Goal: Task Accomplishment & Management: Use online tool/utility

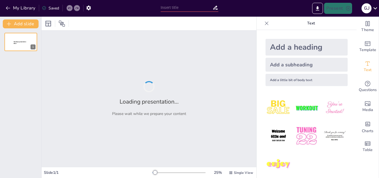
type input "La Caída del [PERSON_NAME]: La Conquista de [GEOGRAPHIC_DATA] en 1492"
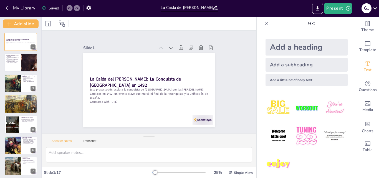
checkbox input "true"
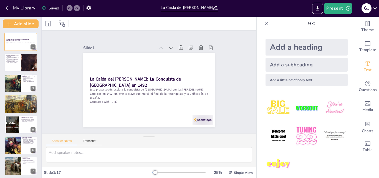
checkbox input "true"
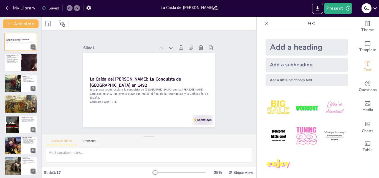
checkbox input "true"
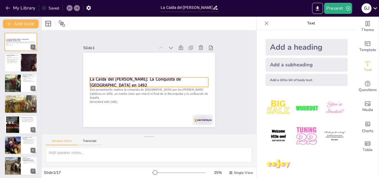
checkbox input "true"
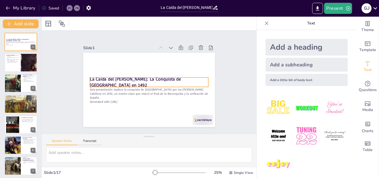
checkbox input "true"
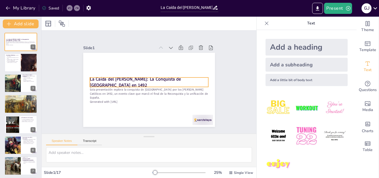
checkbox input "true"
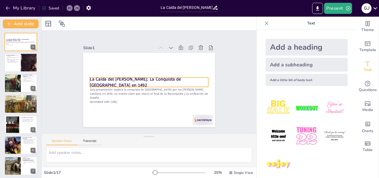
checkbox input "true"
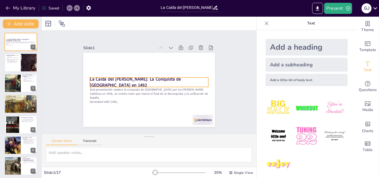
checkbox input "true"
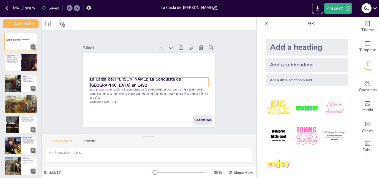
checkbox input "true"
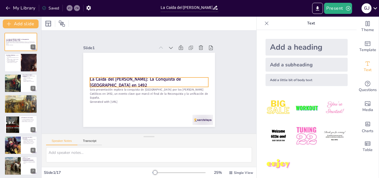
checkbox input "true"
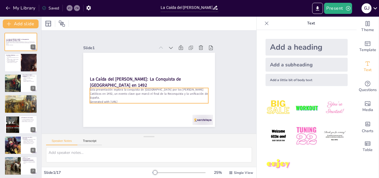
checkbox input "true"
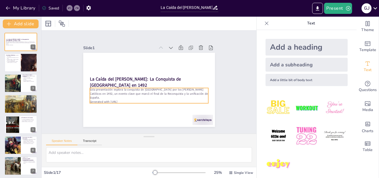
checkbox input "true"
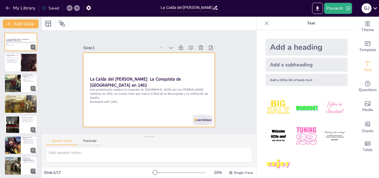
checkbox input "true"
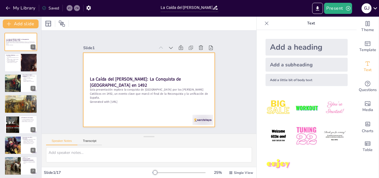
checkbox input "true"
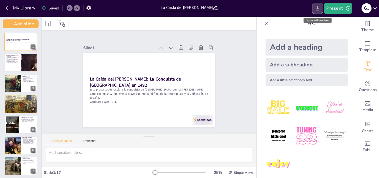
click at [321, 11] on button "Export to PowerPoint" at bounding box center [318, 8] width 11 height 11
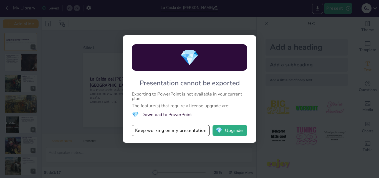
drag, startPoint x: 143, startPoint y: 130, endPoint x: 196, endPoint y: 99, distance: 61.4
click at [196, 99] on div "💎 Presentation cannot be exported Exporting to PowerPoint is not available in y…" at bounding box center [189, 89] width 133 height 108
click at [236, 135] on button "💎 Upgrade" at bounding box center [230, 130] width 35 height 11
checkbox input "true"
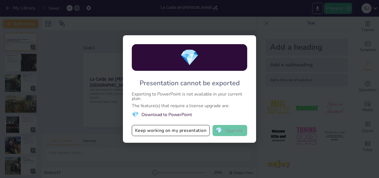
checkbox input "true"
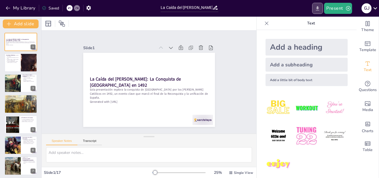
click at [318, 11] on icon "Export to PowerPoint" at bounding box center [318, 9] width 6 height 6
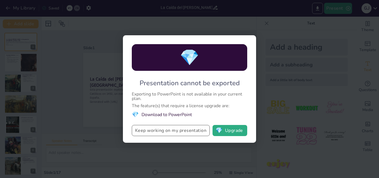
click at [161, 135] on button "Keep working on my presentation" at bounding box center [171, 130] width 78 height 11
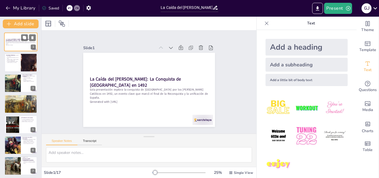
checkbox input "true"
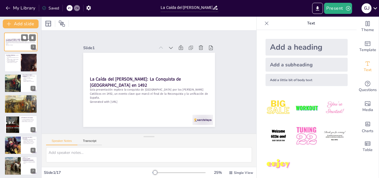
checkbox input "true"
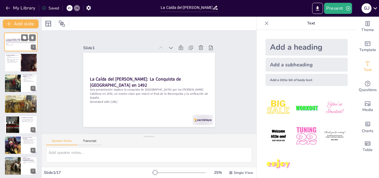
click at [24, 42] on p "Esta presentación explora la conquista de [GEOGRAPHIC_DATA] por los [PERSON_NAM…" at bounding box center [21, 42] width 30 height 3
checkbox input "true"
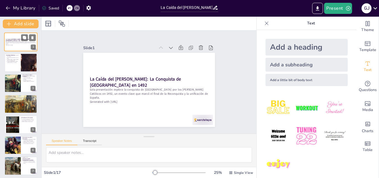
checkbox input "true"
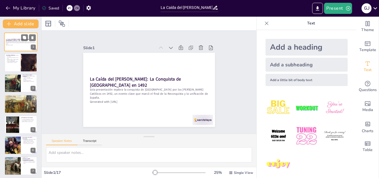
checkbox input "true"
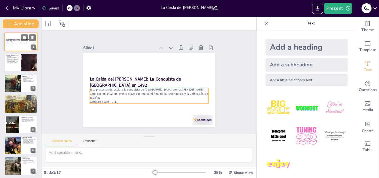
checkbox input "true"
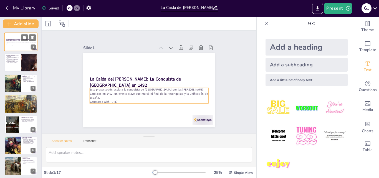
checkbox input "true"
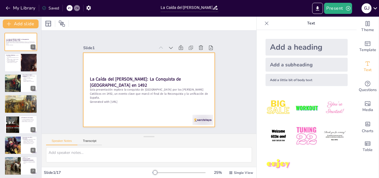
checkbox input "true"
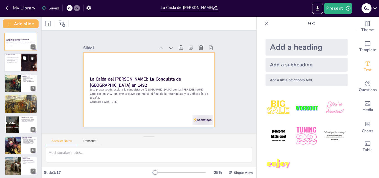
checkbox input "true"
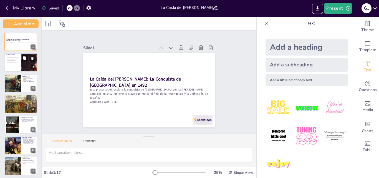
checkbox input "true"
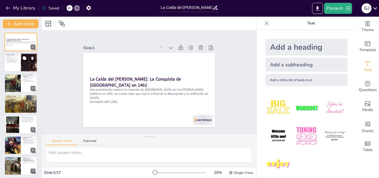
checkbox input "true"
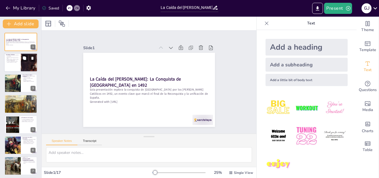
checkbox input "true"
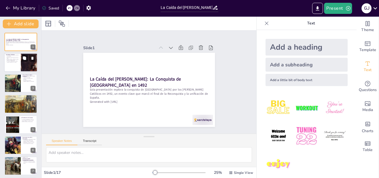
checkbox input "true"
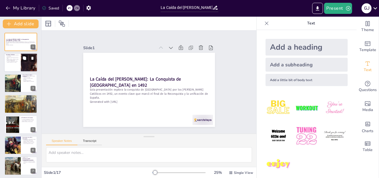
click at [17, 65] on div at bounding box center [20, 62] width 33 height 19
type textarea "Lo ipsumdol sitametco ad elitseddoei temp incididu ut laboreetd ma Aliquae. Ad …"
checkbox input "true"
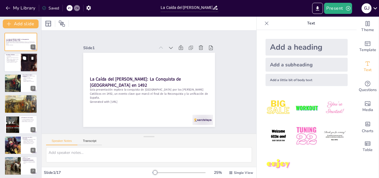
checkbox input "true"
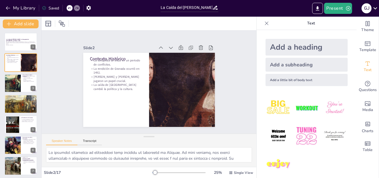
checkbox input "true"
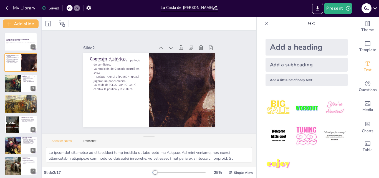
checkbox input "true"
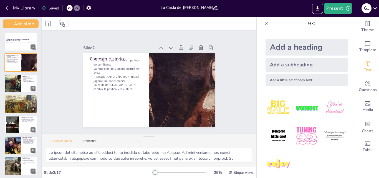
checkbox input "true"
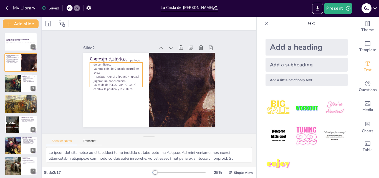
checkbox input "true"
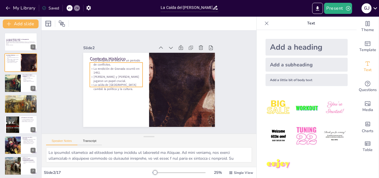
checkbox input "true"
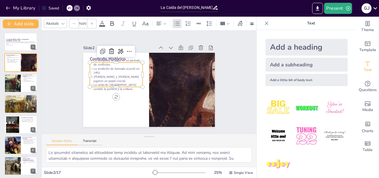
checkbox input "true"
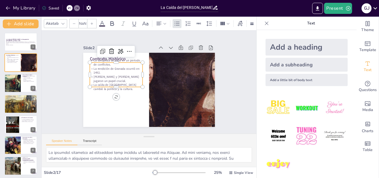
type input "32"
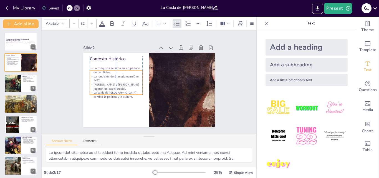
checkbox input "true"
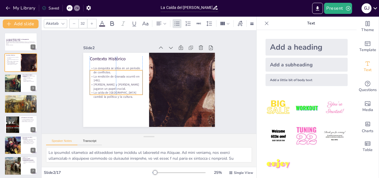
checkbox input "true"
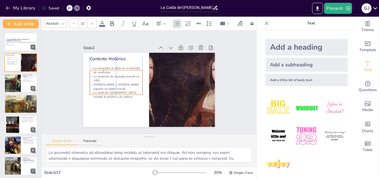
checkbox input "true"
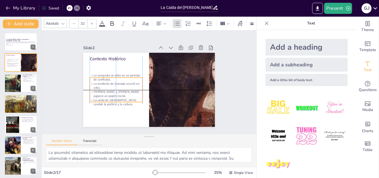
checkbox input "true"
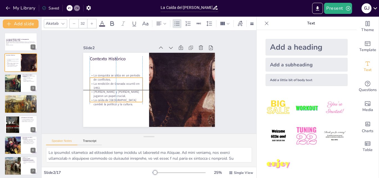
checkbox input "true"
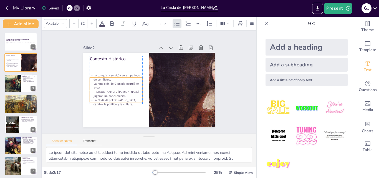
checkbox input "true"
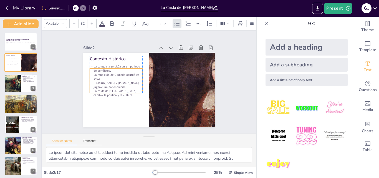
drag, startPoint x: 105, startPoint y: 62, endPoint x: 103, endPoint y: 67, distance: 5.7
click at [103, 67] on p "La conquista se sitúa en un periodo de conflictos." at bounding box center [119, 62] width 53 height 19
click at [237, 76] on div "Slide 1 La Caída del [PERSON_NAME]: La Conquista de [GEOGRAPHIC_DATA] en 1492 E…" at bounding box center [149, 82] width 236 height 164
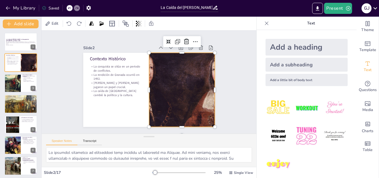
click at [169, 89] on div at bounding box center [166, 111] width 150 height 155
click at [169, 89] on div at bounding box center [173, 105] width 159 height 135
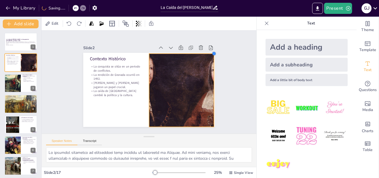
drag, startPoint x: 211, startPoint y: 52, endPoint x: 206, endPoint y: 53, distance: 4.8
click at [206, 53] on div "Contexto Histórico La conquista se sitúa en un periodo de conflictos. La rendic…" at bounding box center [147, 90] width 144 height 100
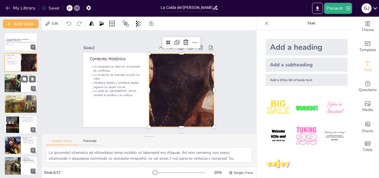
click at [20, 88] on div at bounding box center [12, 83] width 33 height 19
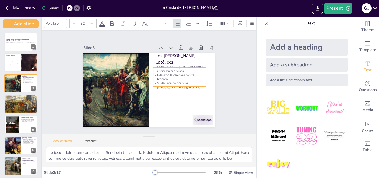
drag, startPoint x: 164, startPoint y: 73, endPoint x: 161, endPoint y: 77, distance: 5.0
click at [161, 77] on p "Lideraron la campaña contra Granada." at bounding box center [178, 89] width 51 height 29
click at [229, 96] on div "Slide 1 La Caída del [PERSON_NAME]: La Conquista de [GEOGRAPHIC_DATA] en 1492 E…" at bounding box center [149, 82] width 234 height 210
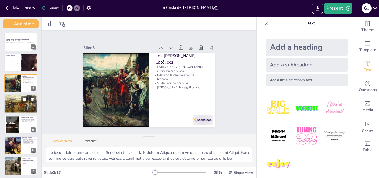
click at [17, 108] on div at bounding box center [20, 103] width 33 height 21
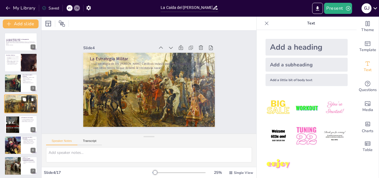
scroll to position [1, 0]
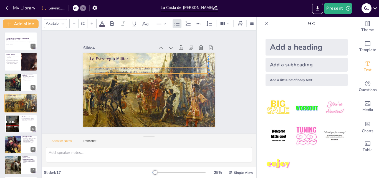
drag, startPoint x: 98, startPoint y: 65, endPoint x: 96, endPoint y: 68, distance: 3.6
click at [96, 68] on p "La estrategia de los [PERSON_NAME] Católicos incluyó asedios prolongados y alia…" at bounding box center [152, 71] width 115 height 44
click at [105, 25] on span at bounding box center [102, 25] width 6 height 1
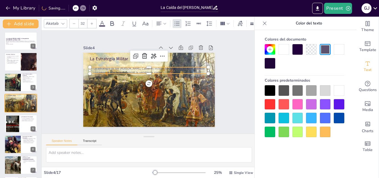
click at [286, 52] on div at bounding box center [284, 49] width 11 height 11
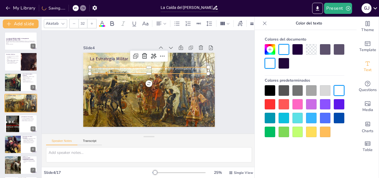
click at [92, 22] on icon at bounding box center [91, 23] width 3 height 3
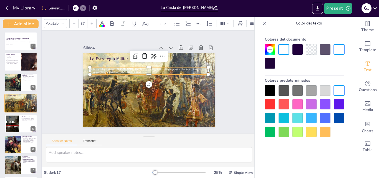
click at [92, 22] on icon at bounding box center [91, 23] width 3 height 3
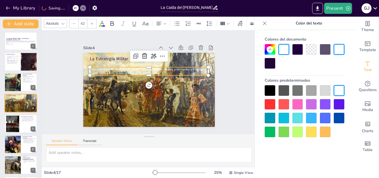
click at [92, 22] on icon at bounding box center [91, 23] width 3 height 3
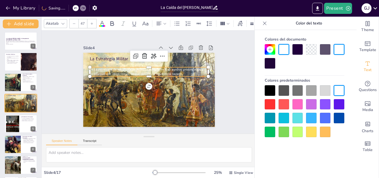
click at [92, 22] on icon at bounding box center [91, 23] width 3 height 3
click at [271, 92] on div at bounding box center [270, 90] width 11 height 11
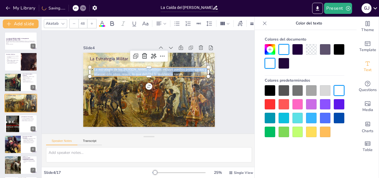
drag, startPoint x: 171, startPoint y: 71, endPoint x: 87, endPoint y: 68, distance: 84.3
click at [104, 68] on p "La estrategia de los [PERSON_NAME] Católicos incluyó asedios prolongados y alia…" at bounding box center [154, 73] width 101 height 77
click at [270, 91] on div at bounding box center [270, 90] width 11 height 11
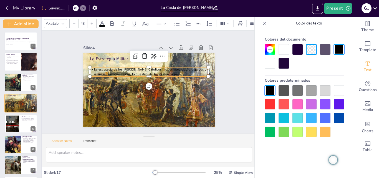
click at [231, 86] on div "Slide 1 La Caída del [PERSON_NAME]: La Conquista de [GEOGRAPHIC_DATA] en 1492 E…" at bounding box center [149, 82] width 234 height 210
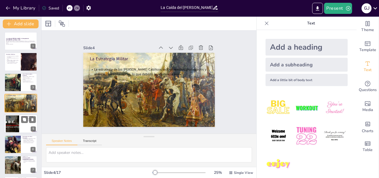
click at [14, 126] on div at bounding box center [12, 123] width 30 height 17
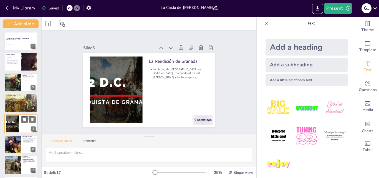
scroll to position [21, 0]
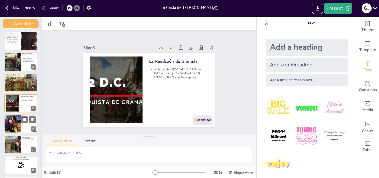
click at [16, 126] on div at bounding box center [12, 123] width 17 height 23
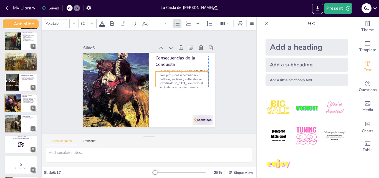
drag, startPoint x: 170, startPoint y: 70, endPoint x: 170, endPoint y: 74, distance: 4.5
click at [170, 74] on p "La conquista de [GEOGRAPHIC_DATA] tuvo profundas repercusiones políticas, socia…" at bounding box center [160, 51] width 40 height 56
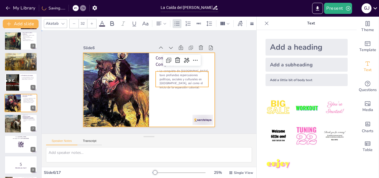
click at [172, 98] on div at bounding box center [144, 89] width 150 height 138
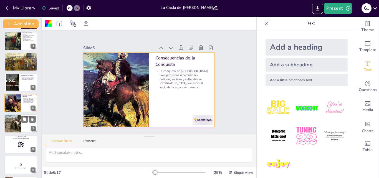
click at [18, 127] on div at bounding box center [12, 123] width 33 height 19
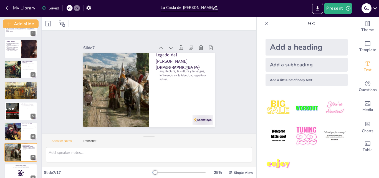
scroll to position [0, 0]
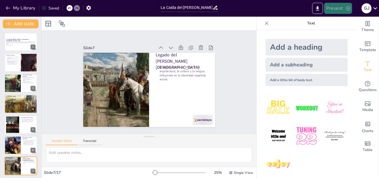
click at [337, 11] on button "Present" at bounding box center [338, 8] width 28 height 11
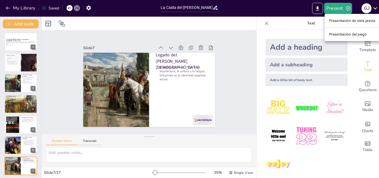
click at [321, 12] on div at bounding box center [189, 89] width 379 height 178
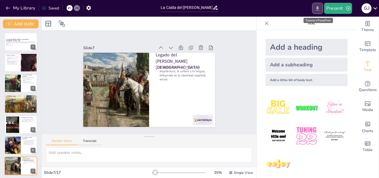
click at [322, 10] on button "Export to PowerPoint" at bounding box center [318, 8] width 11 height 11
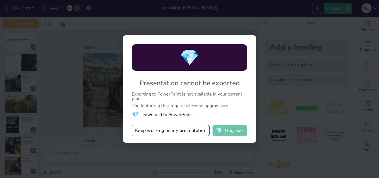
click at [229, 131] on button "💎 Upgrade" at bounding box center [230, 130] width 35 height 11
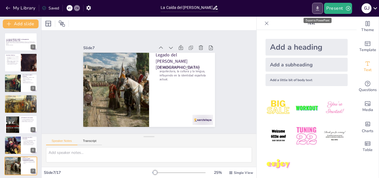
click at [316, 8] on icon "Export to PowerPoint" at bounding box center [318, 9] width 6 height 6
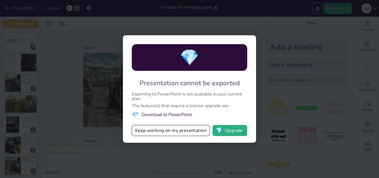
click at [169, 115] on li "💎 Download to PowerPoint" at bounding box center [190, 115] width 116 height 8
click at [196, 58] on span "💎" at bounding box center [189, 57] width 19 height 21
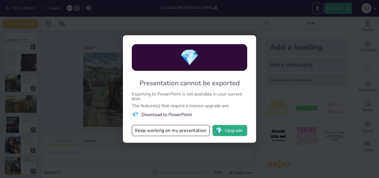
click at [196, 58] on span "💎" at bounding box center [189, 57] width 19 height 21
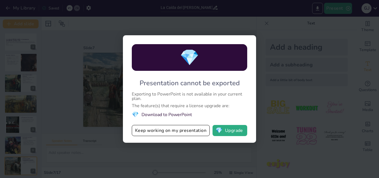
click at [196, 58] on span "💎" at bounding box center [189, 57] width 19 height 21
